Goal: Find contact information: Find contact information

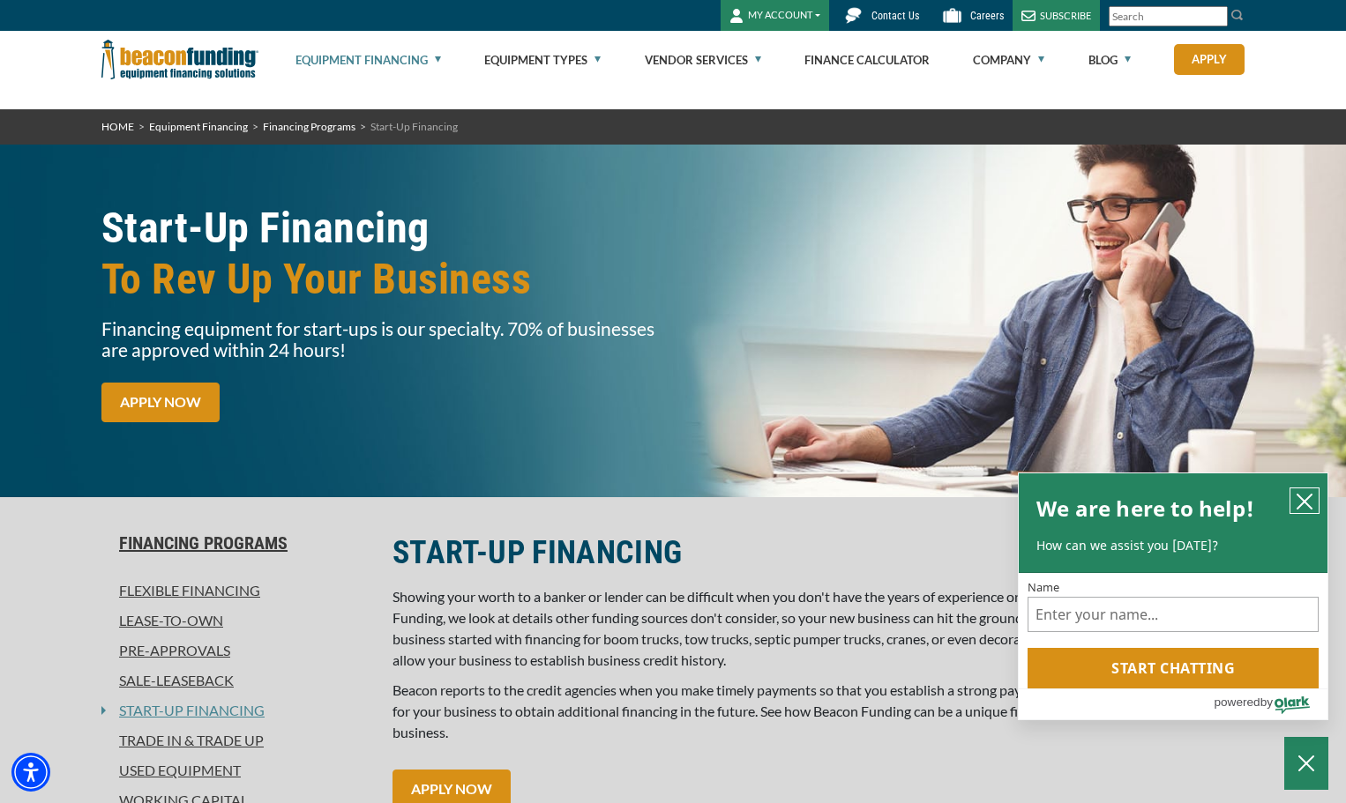
click at [1311, 497] on icon "close chatbox" at bounding box center [1305, 502] width 18 height 18
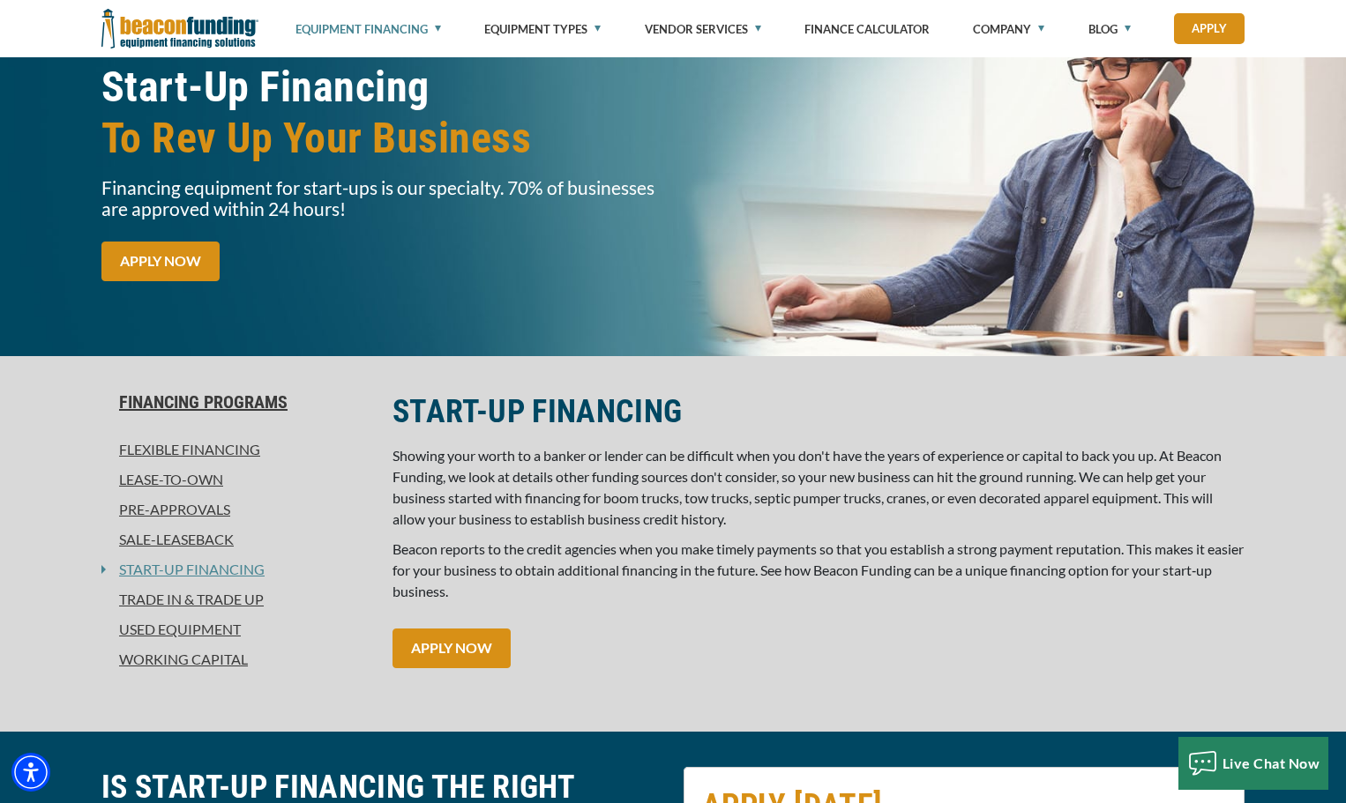
scroll to position [176, 0]
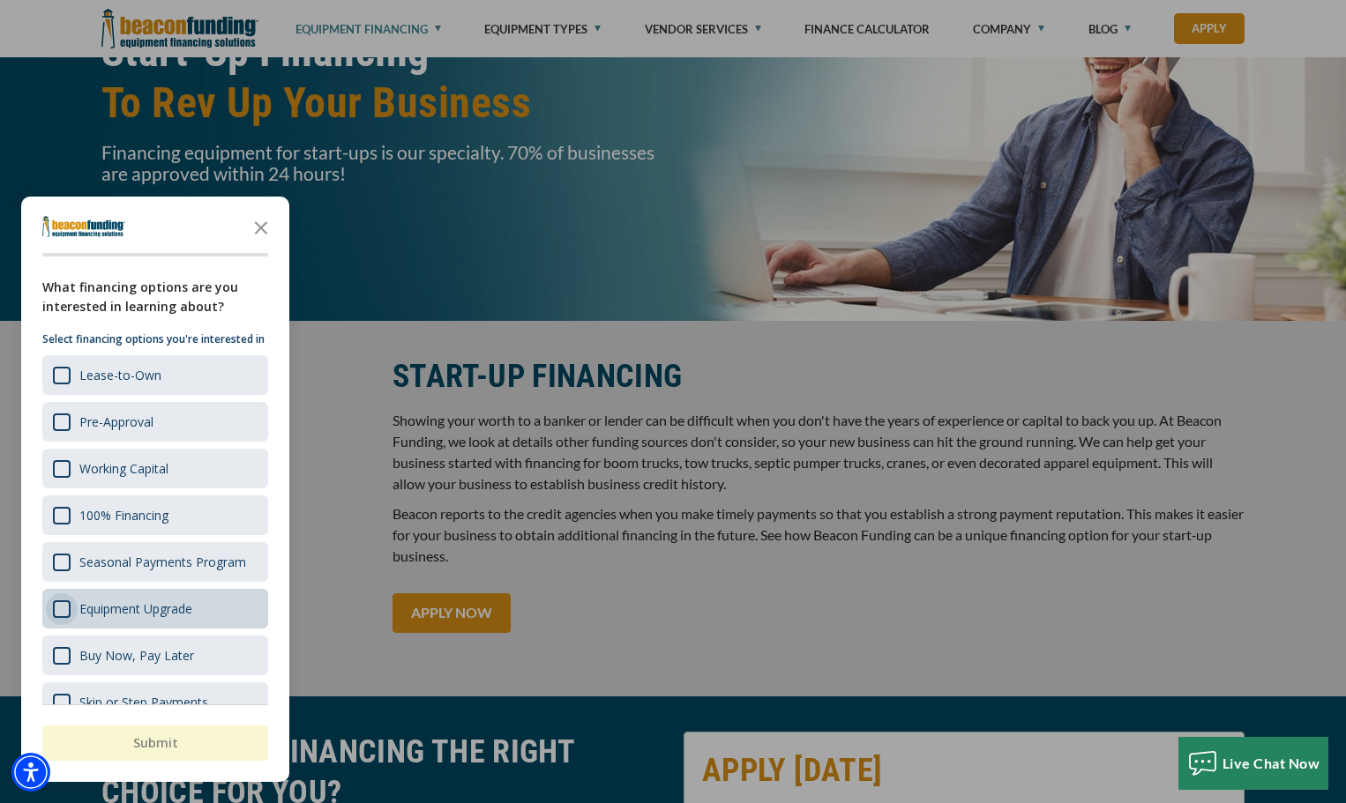
click at [55, 618] on div "Survey" at bounding box center [62, 610] width 18 height 18
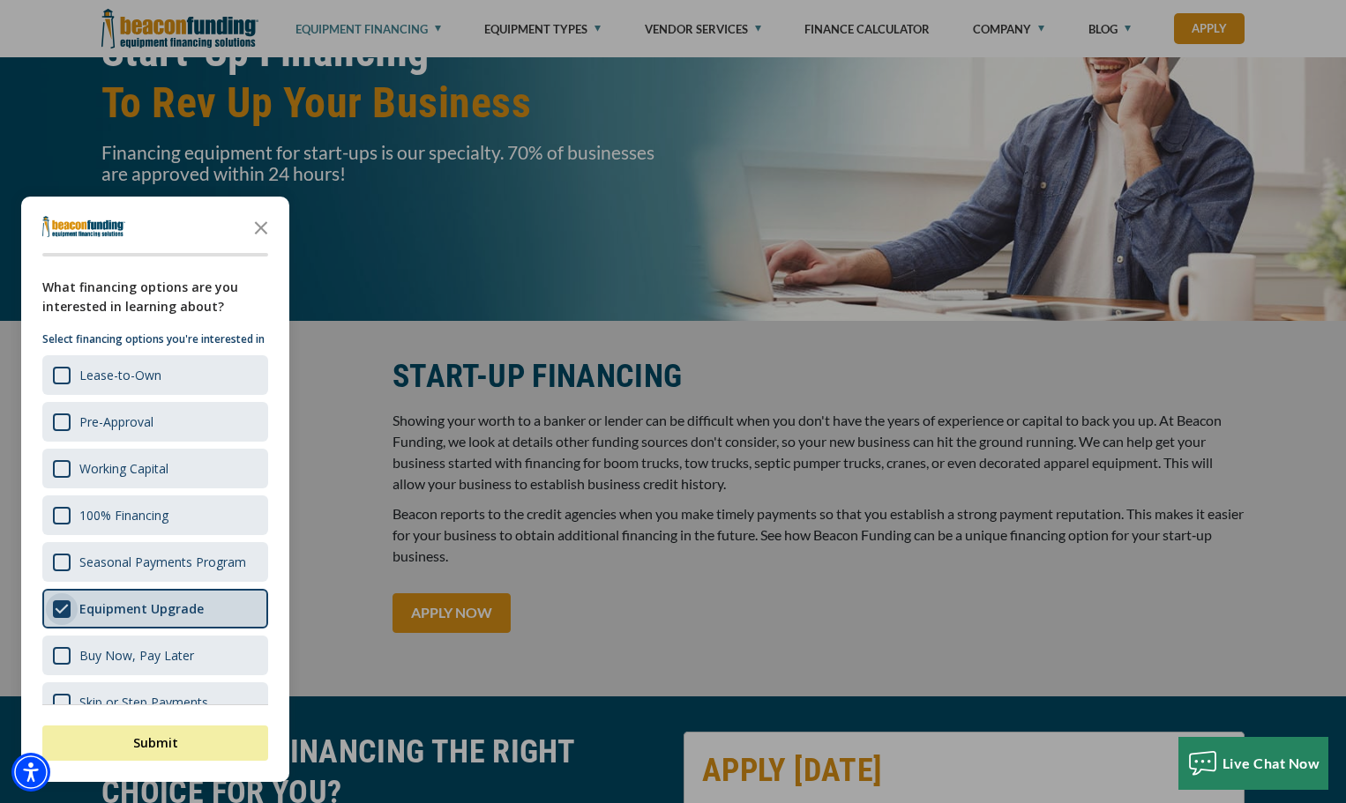
click at [55, 618] on div "Shape" at bounding box center [62, 610] width 18 height 18
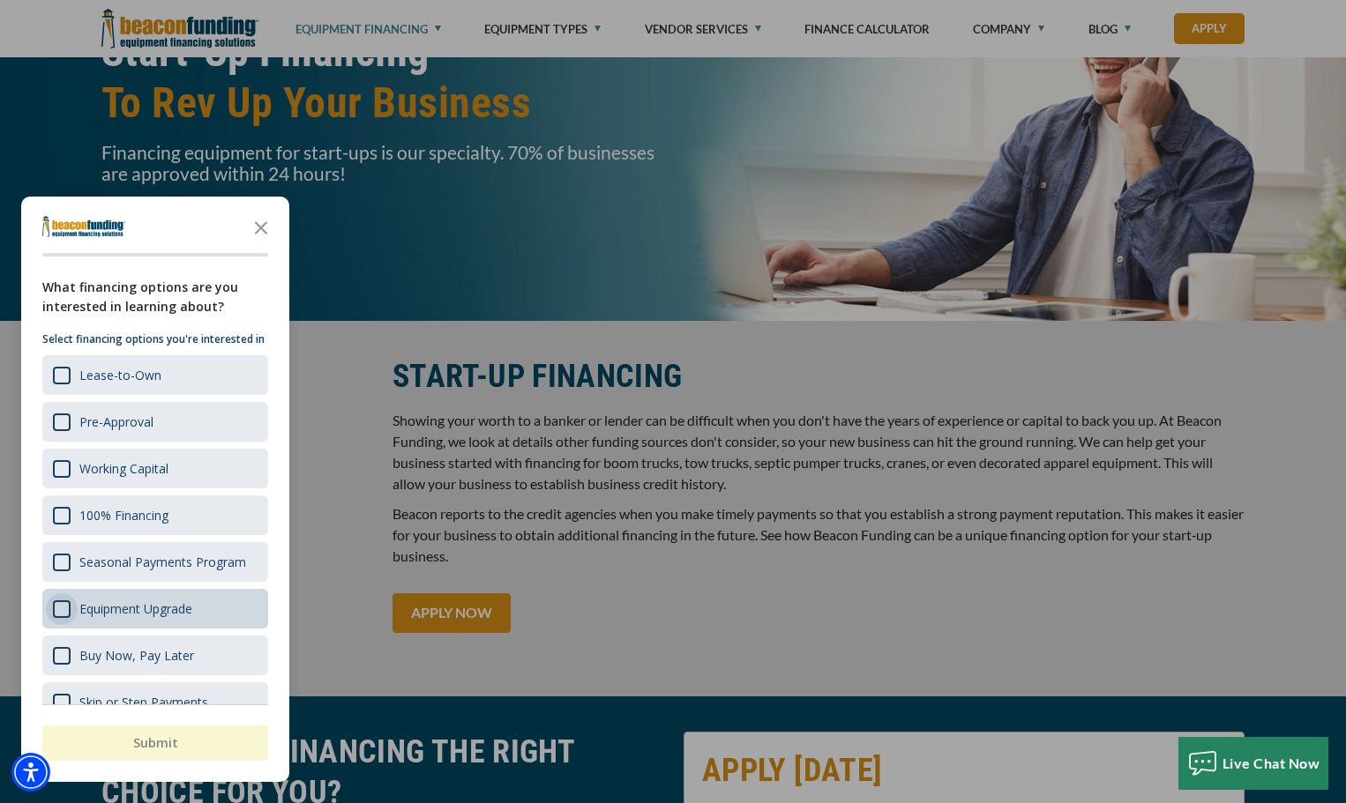
click at [54, 618] on div "Survey" at bounding box center [62, 610] width 18 height 18
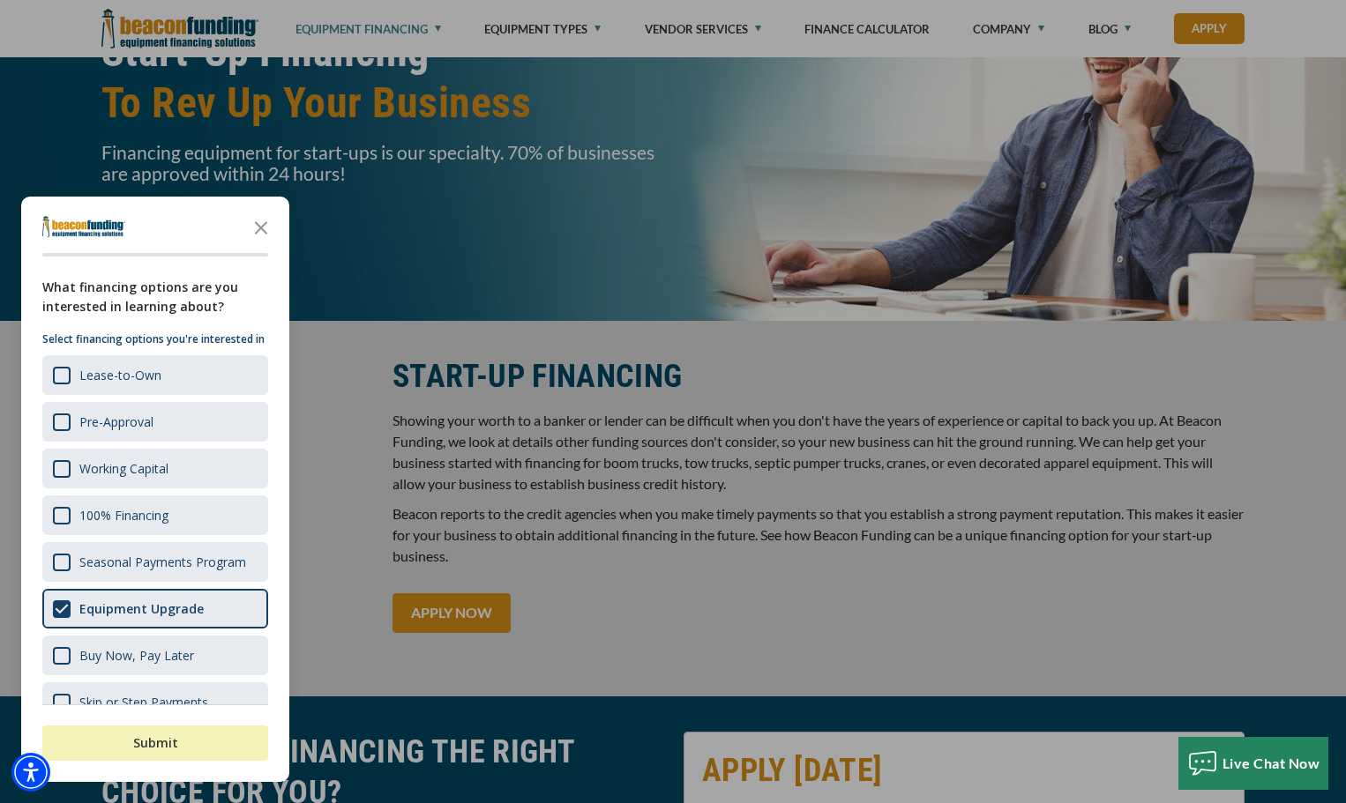
click at [108, 738] on button "Submit" at bounding box center [155, 743] width 226 height 35
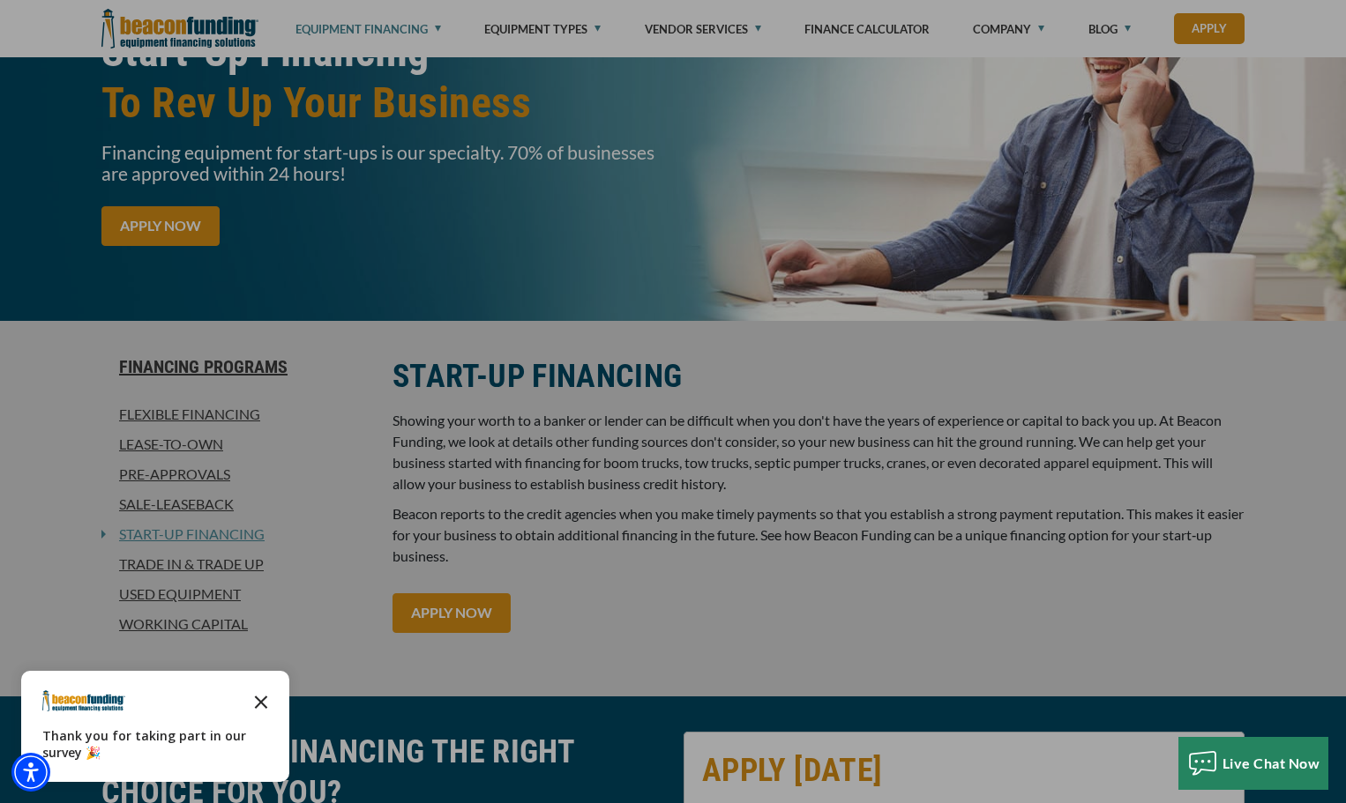
click at [262, 695] on icon "Close the survey" at bounding box center [260, 701] width 35 height 35
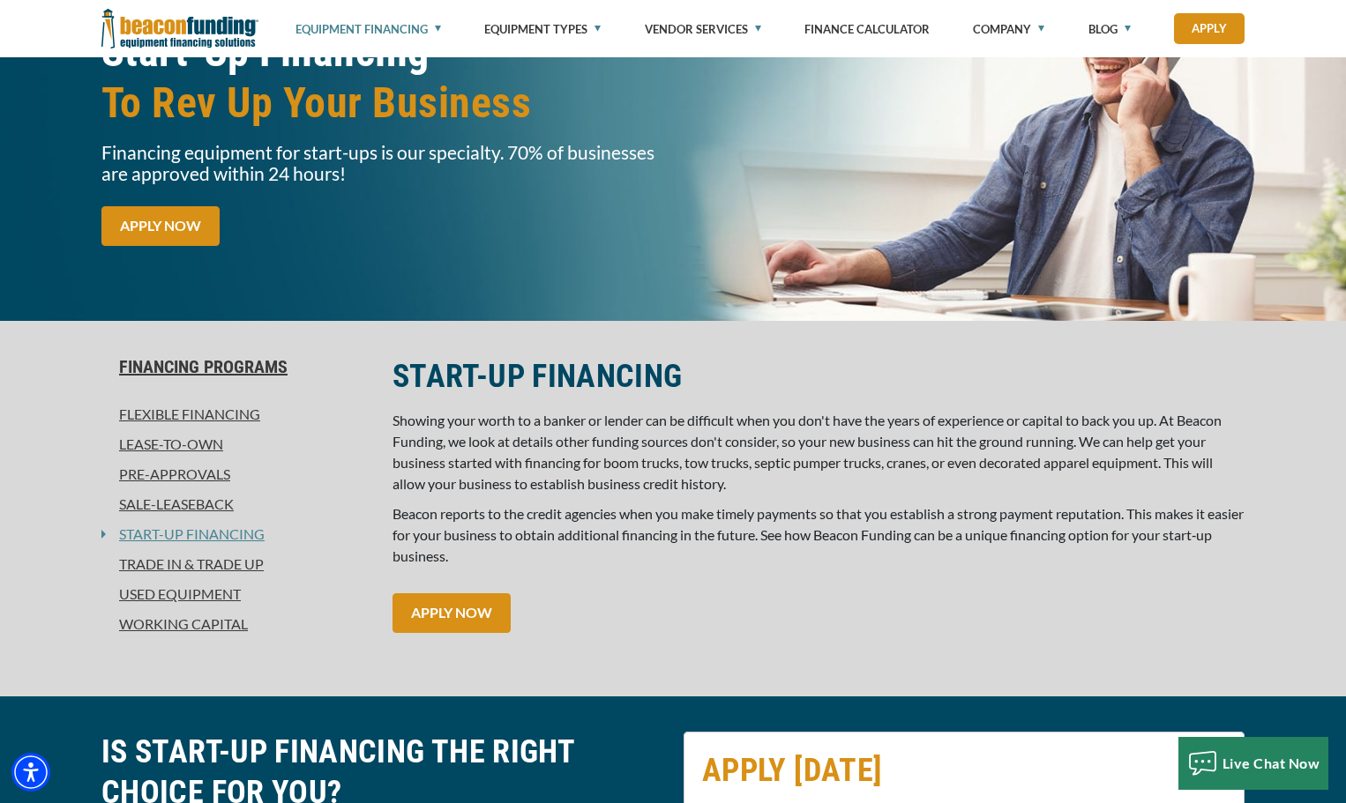
click at [195, 596] on link "Used Equipment" at bounding box center [236, 594] width 270 height 21
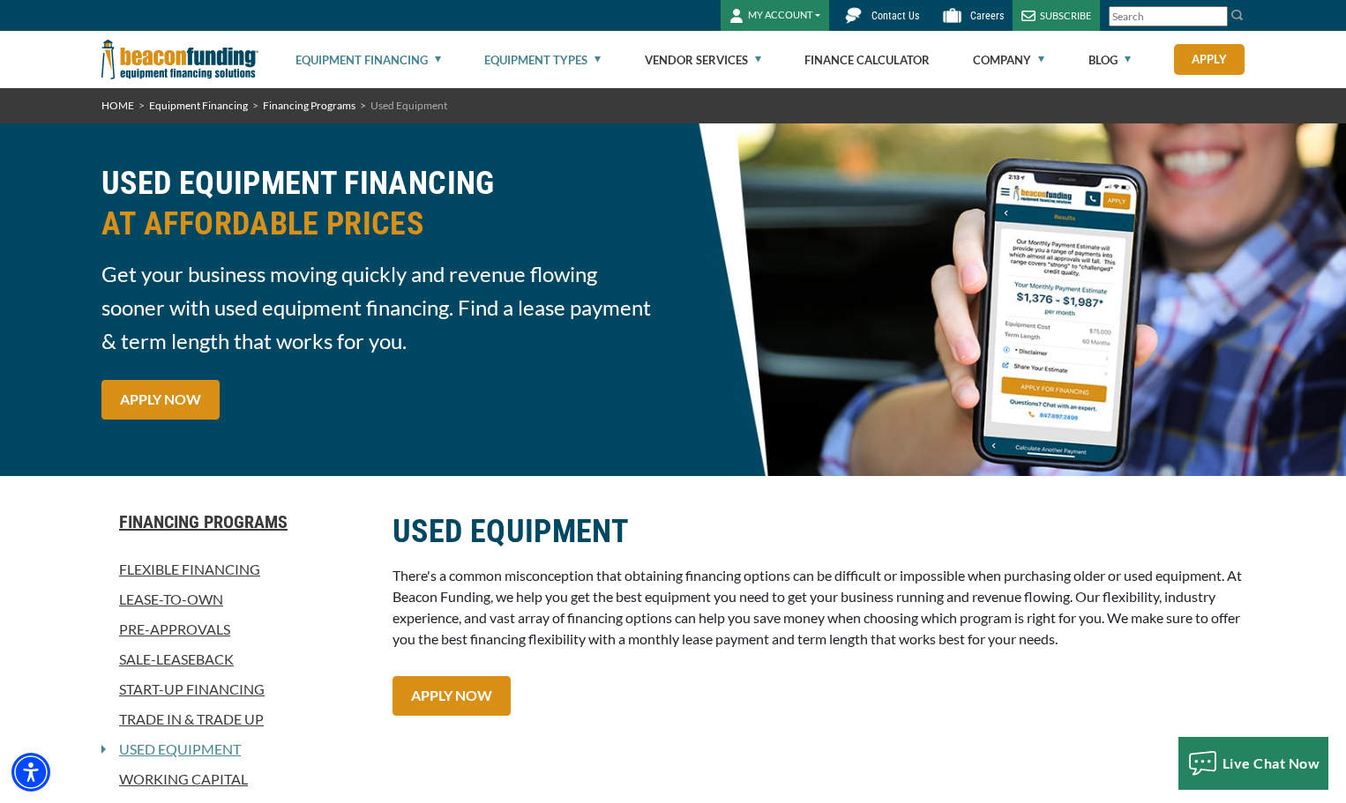
click at [590, 58] on link "Equipment Types" at bounding box center [542, 60] width 116 height 56
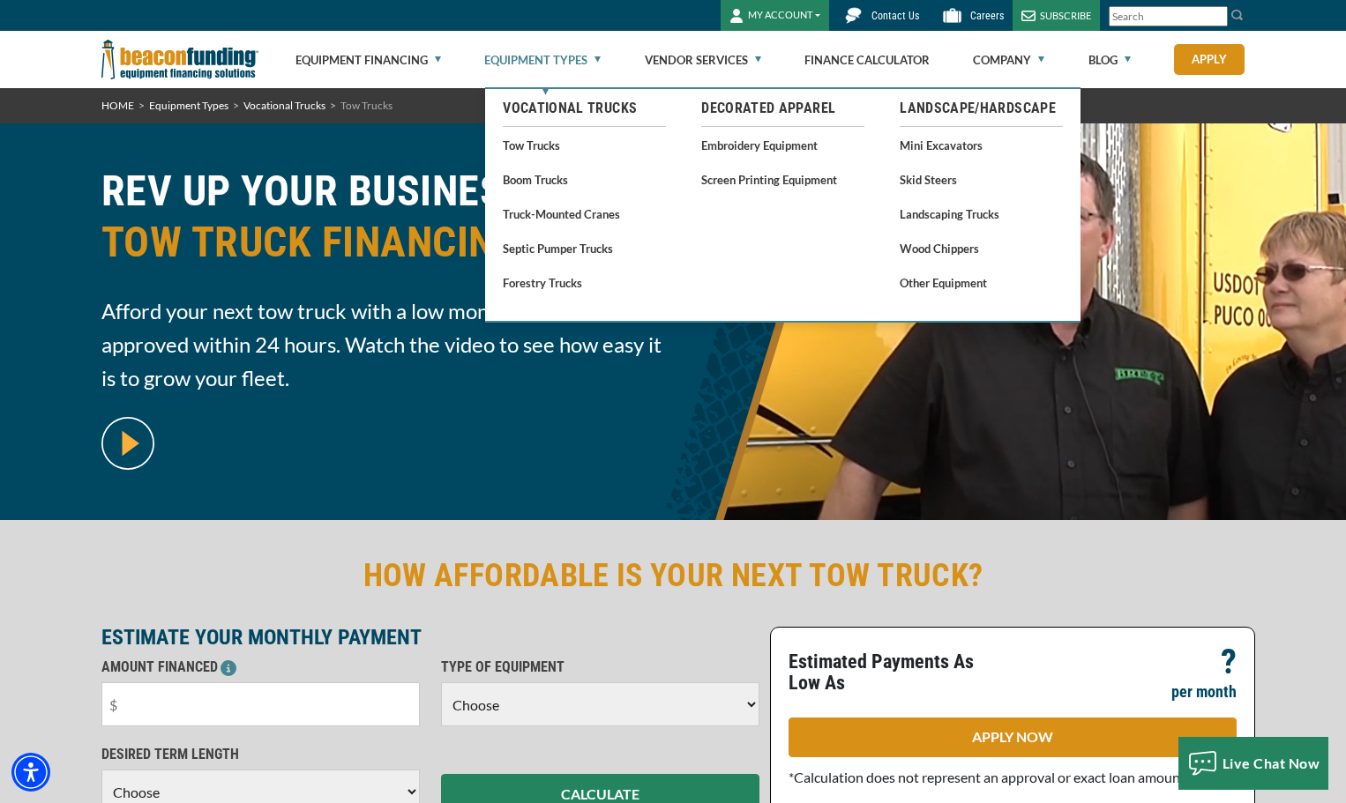
click at [594, 58] on link "Equipment Types" at bounding box center [542, 60] width 116 height 56
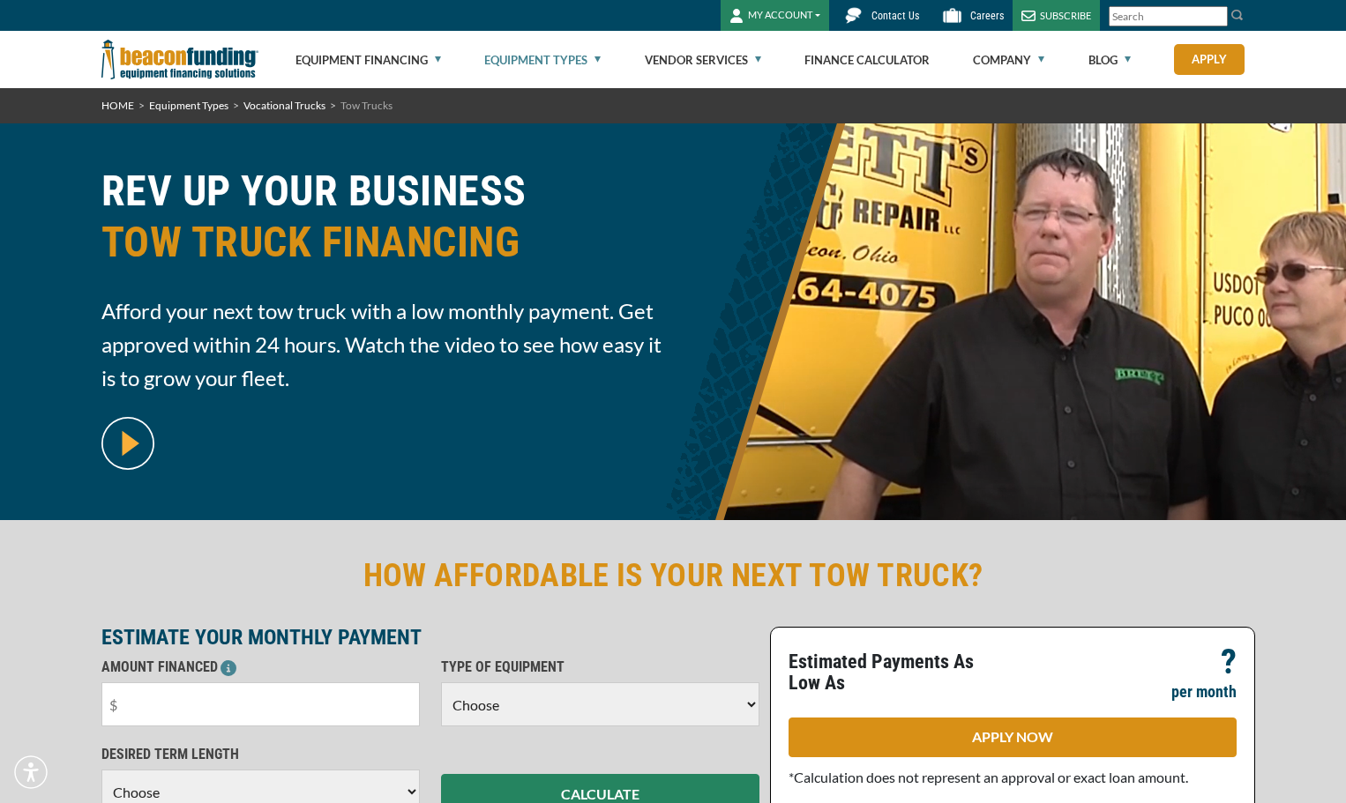
click at [594, 58] on link "Equipment Types" at bounding box center [542, 60] width 116 height 56
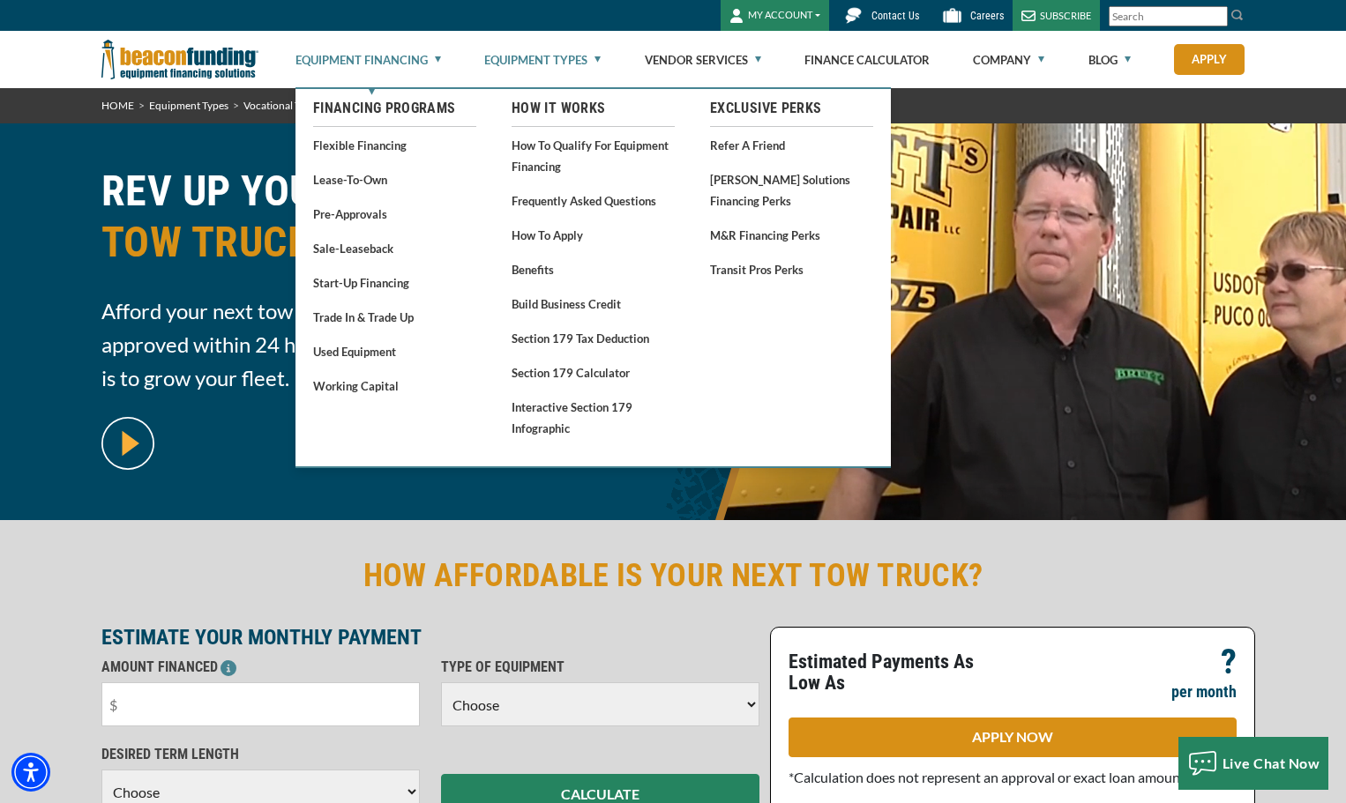
click at [392, 55] on link "Equipment Financing" at bounding box center [368, 60] width 146 height 56
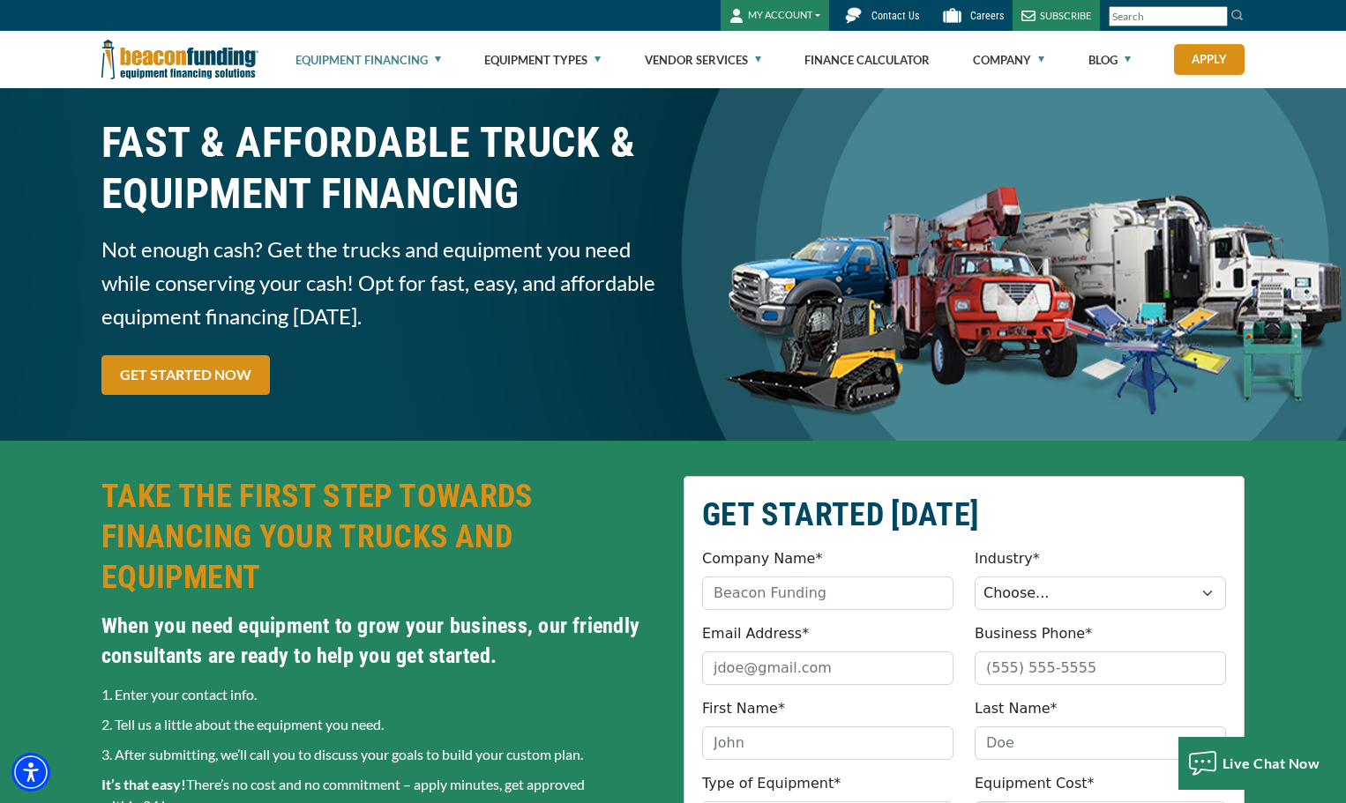
click at [894, 17] on span "Contact Us" at bounding box center [895, 16] width 48 height 12
